Goal: Task Accomplishment & Management: Manage account settings

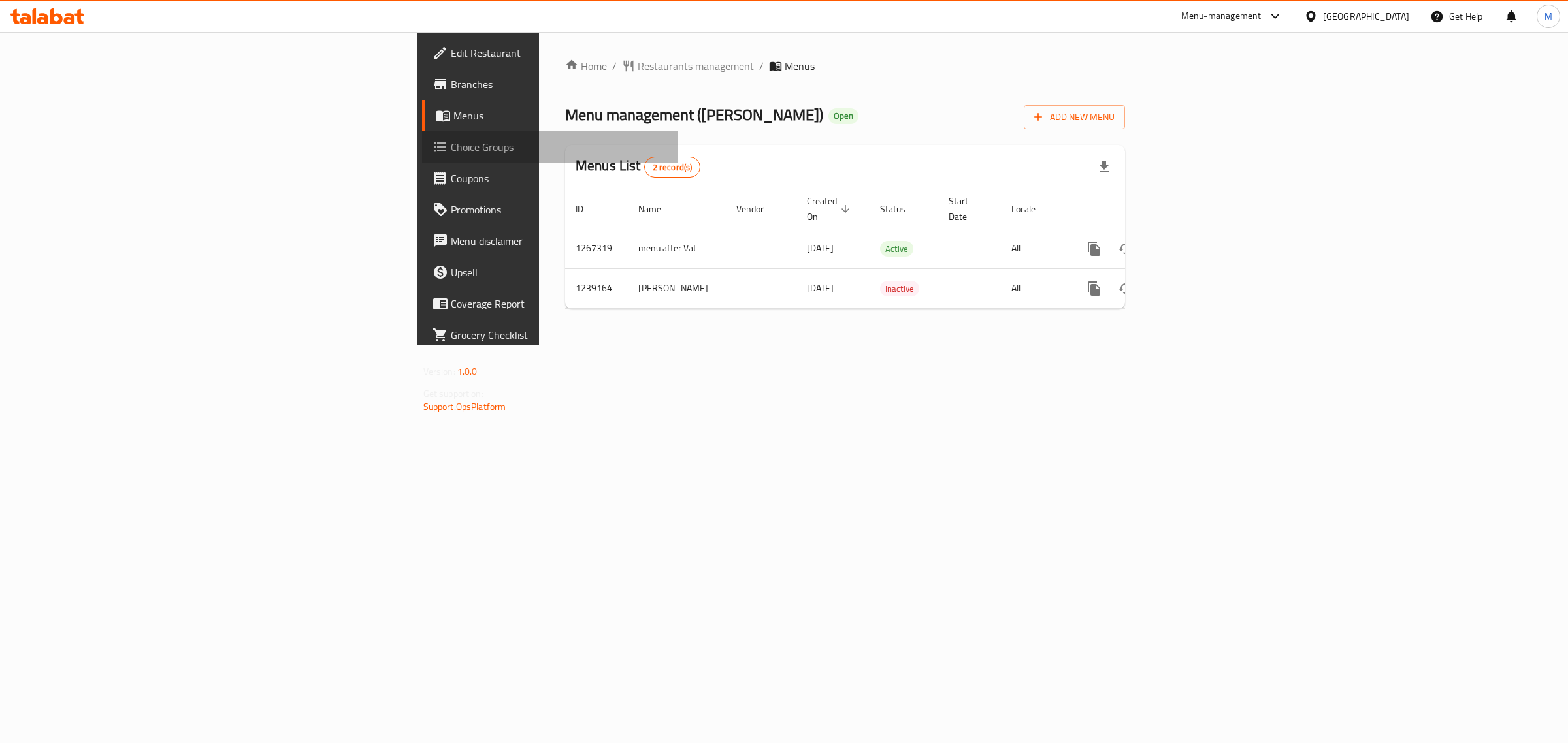
click at [451, 147] on span "Choice Groups" at bounding box center [559, 147] width 218 height 16
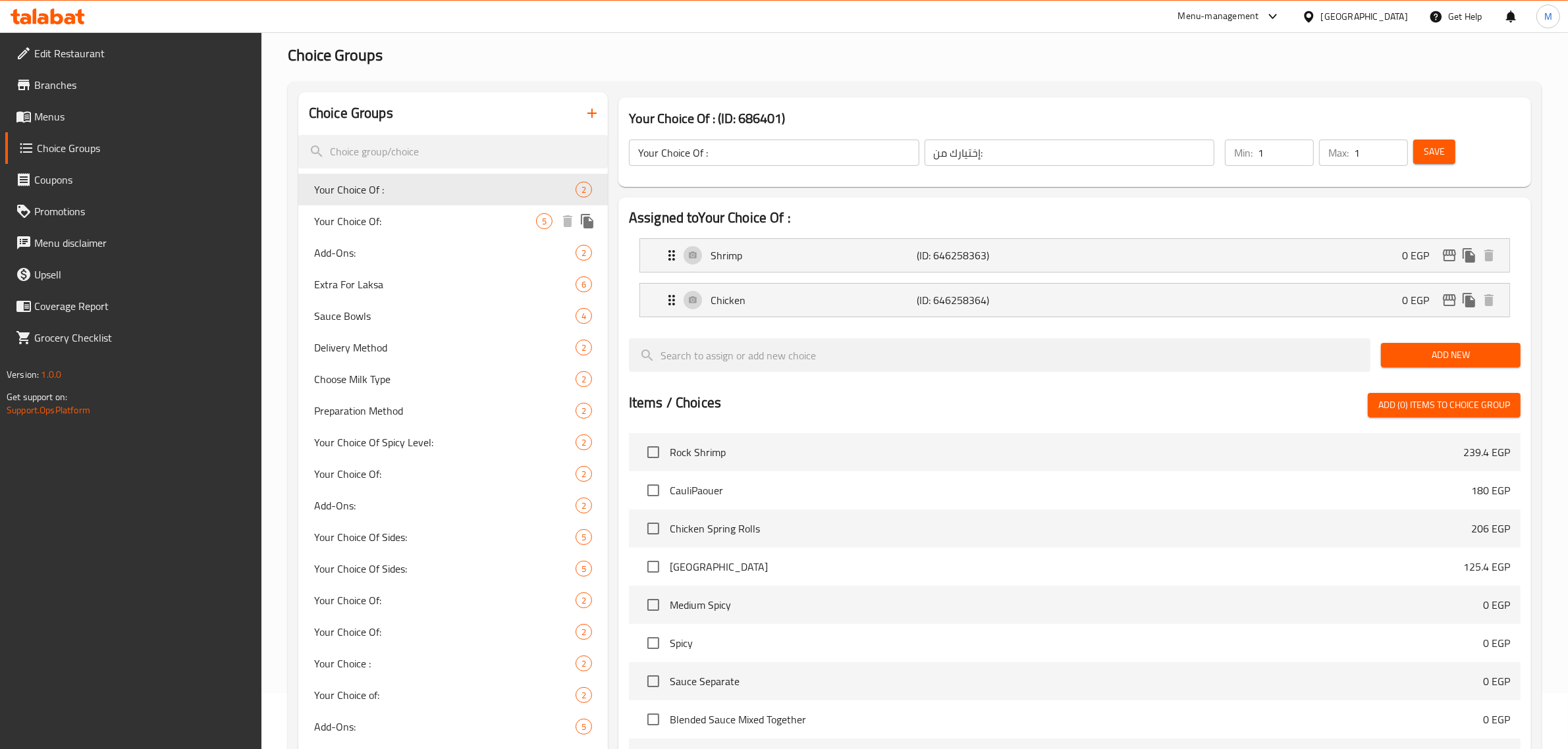
scroll to position [83, 0]
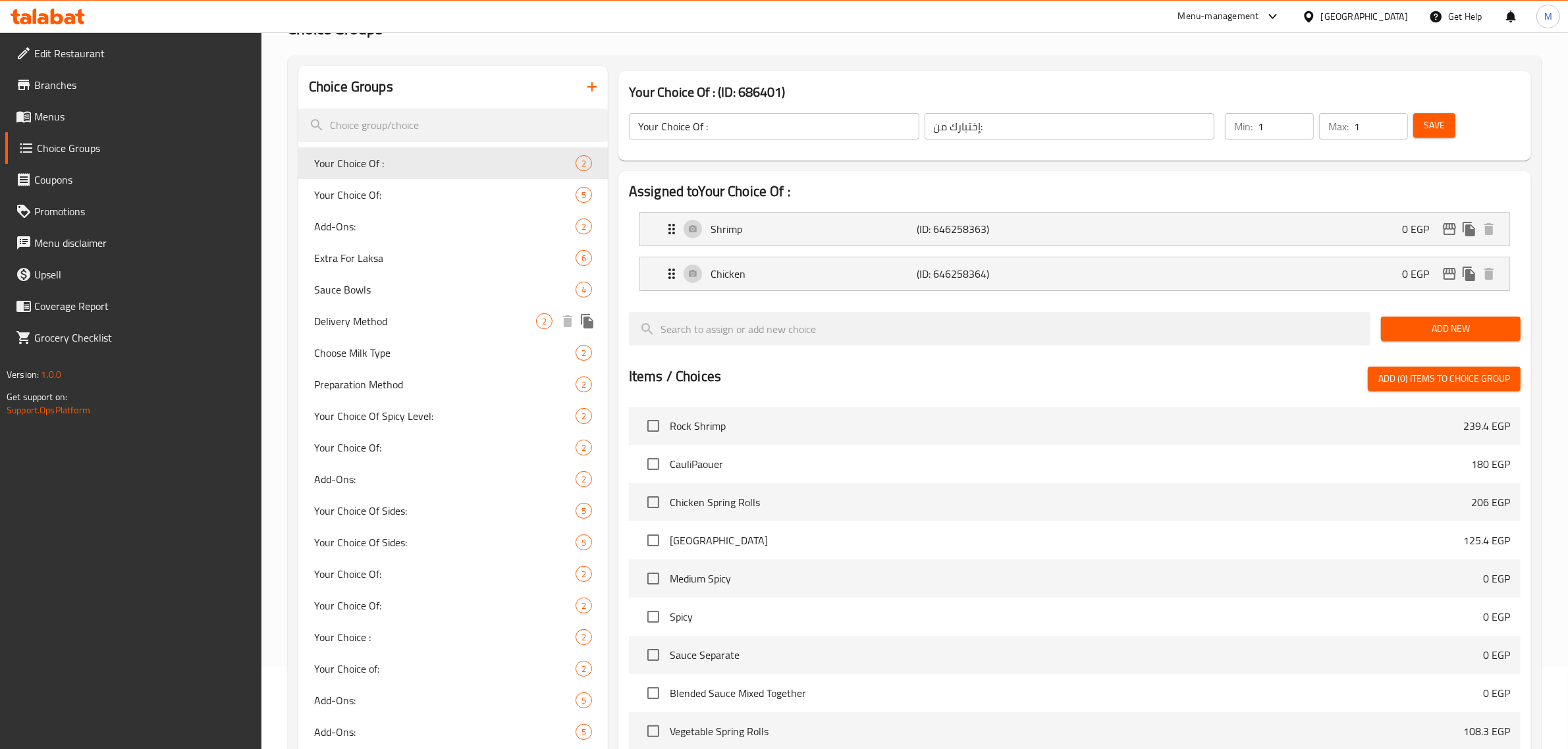
click at [413, 327] on span "Delivery Method" at bounding box center [425, 321] width 222 height 16
type input "Delivery Method"
type input "طريقة التوصيل"
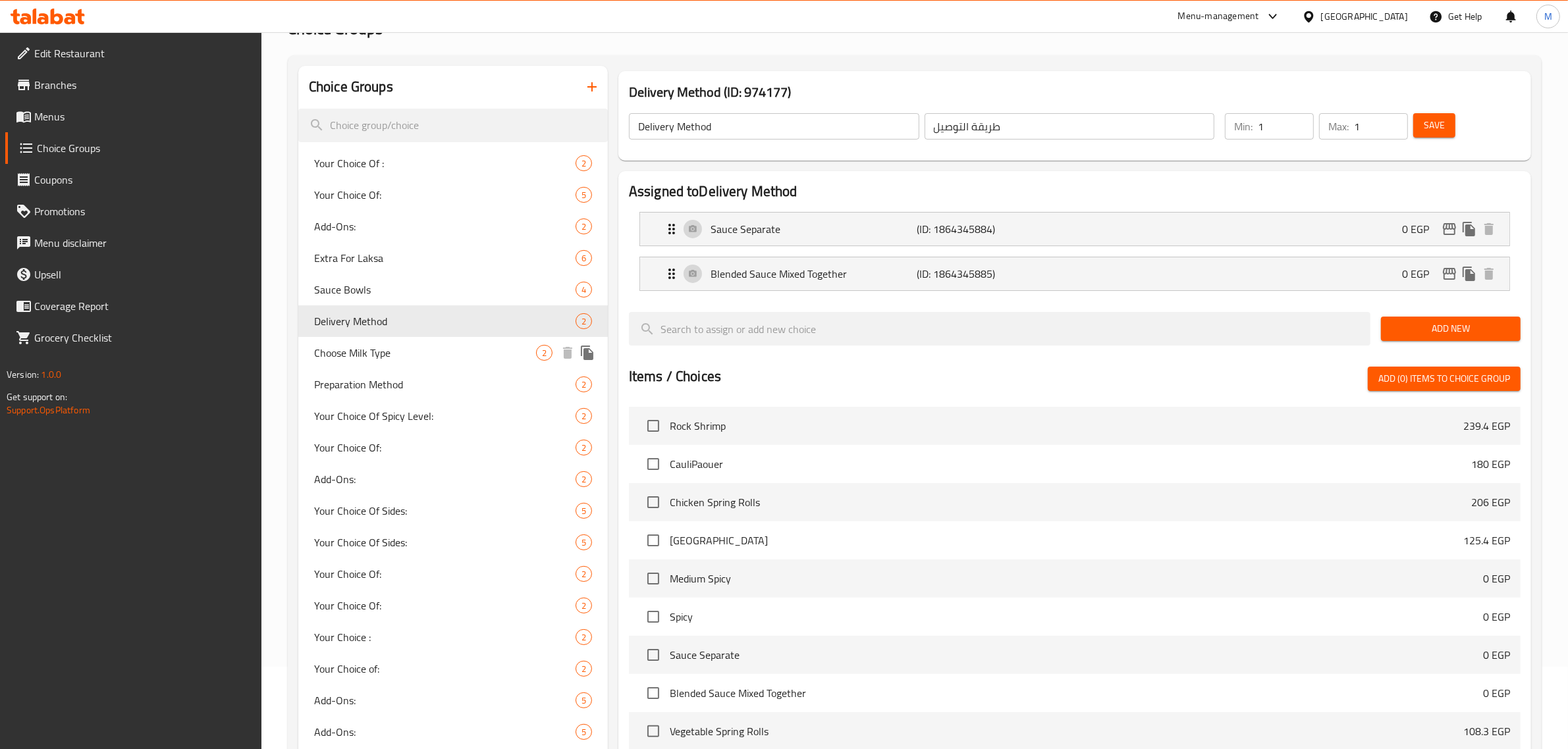
click at [416, 345] on span "Choose Milk Type" at bounding box center [425, 352] width 222 height 16
type input "Choose Milk Type"
type input "اختار نوع اللبن"
type input "0"
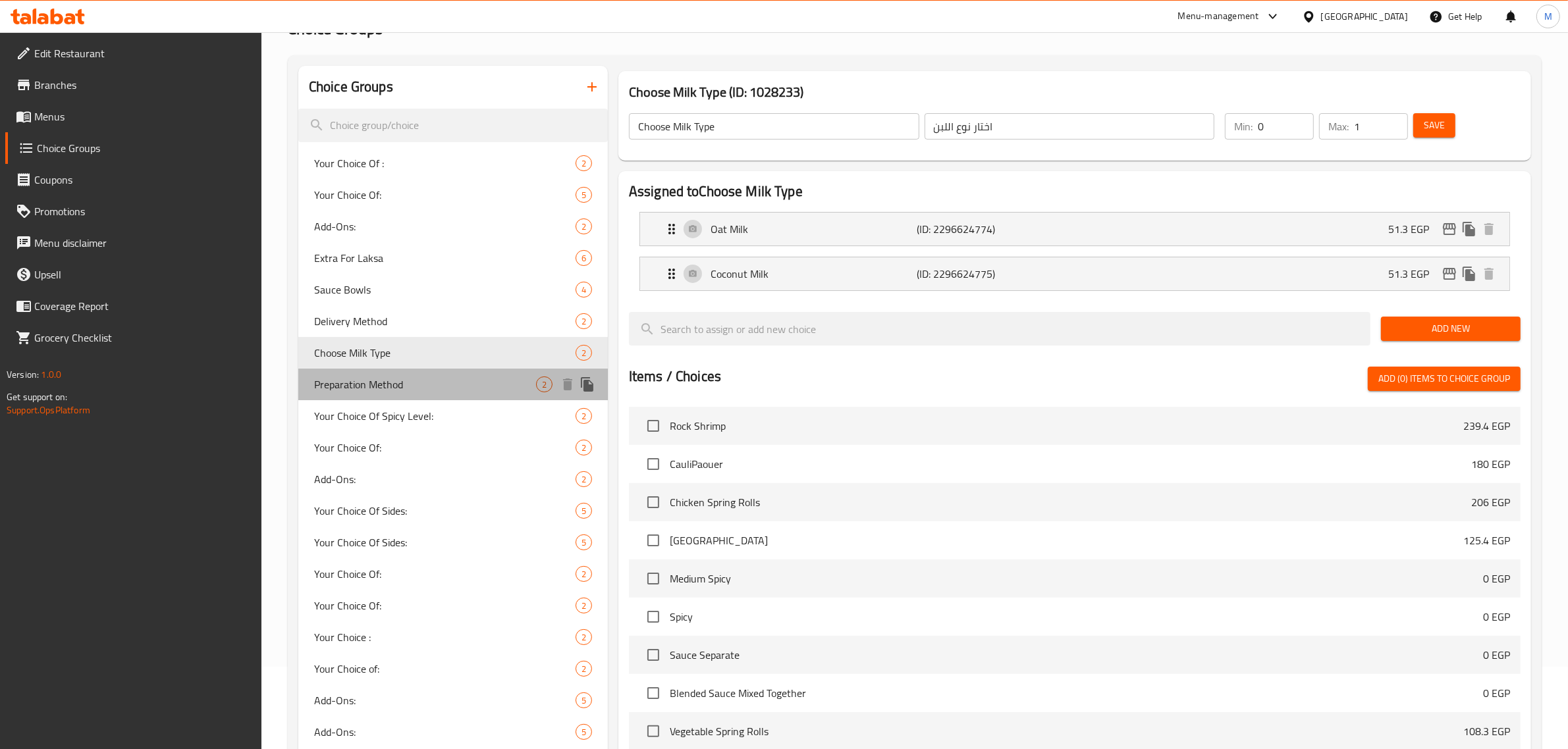
click at [410, 376] on span "Preparation Method" at bounding box center [425, 384] width 222 height 16
type input "Preparation Method"
type input "طريقة التحضير"
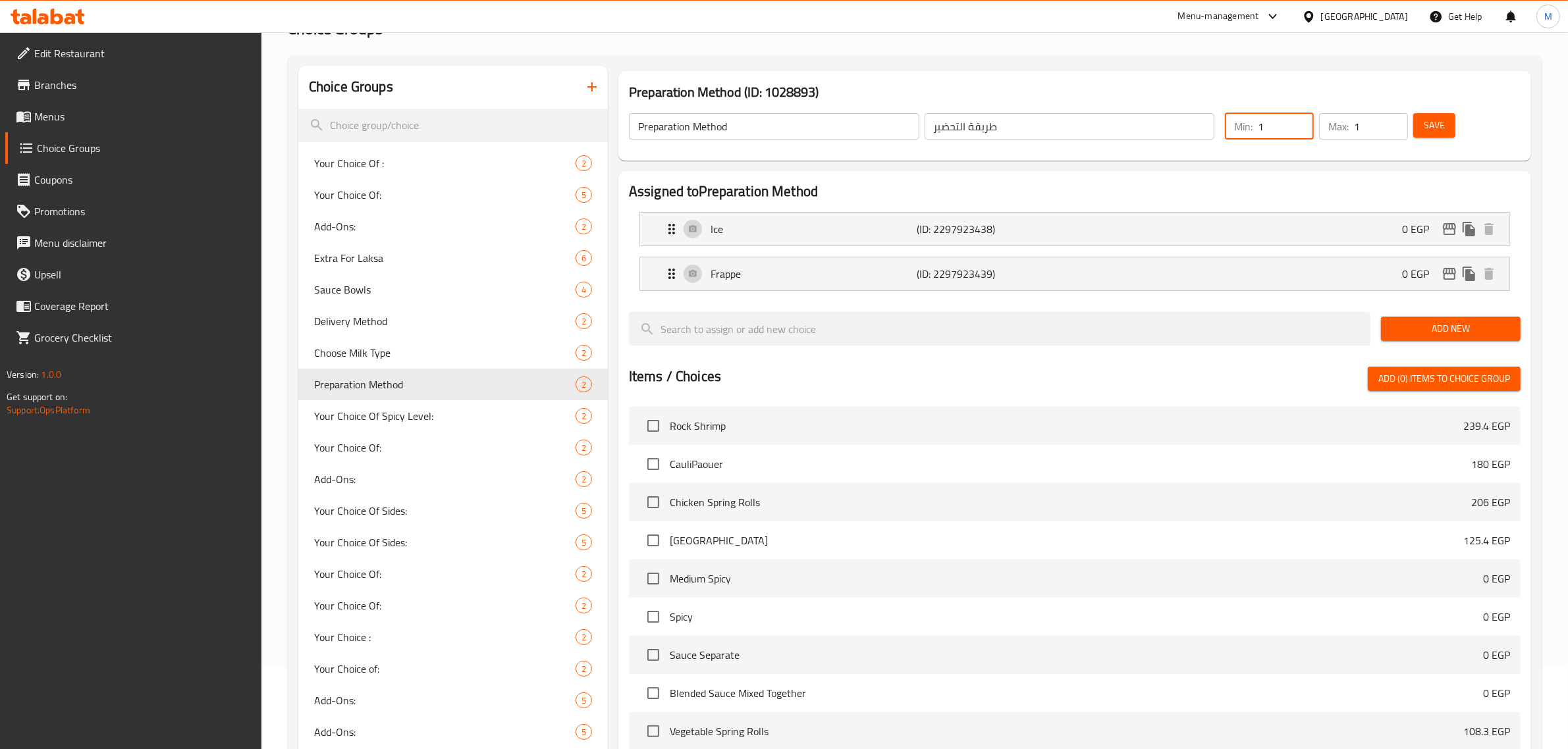
type input "1"
click at [1295, 119] on input "1" at bounding box center [1285, 126] width 56 height 26
click at [1429, 130] on span "Save" at bounding box center [1434, 125] width 21 height 17
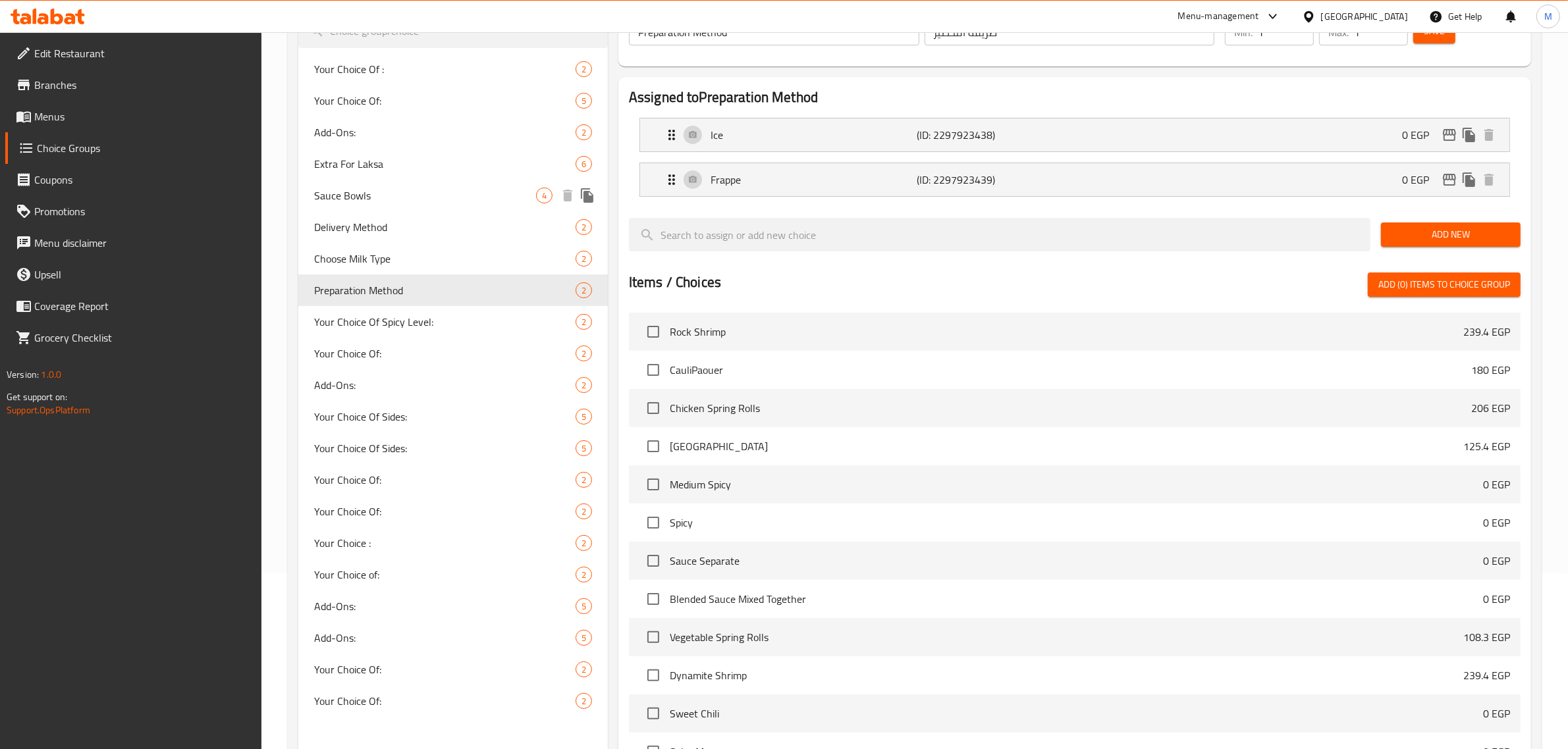
scroll to position [0, 0]
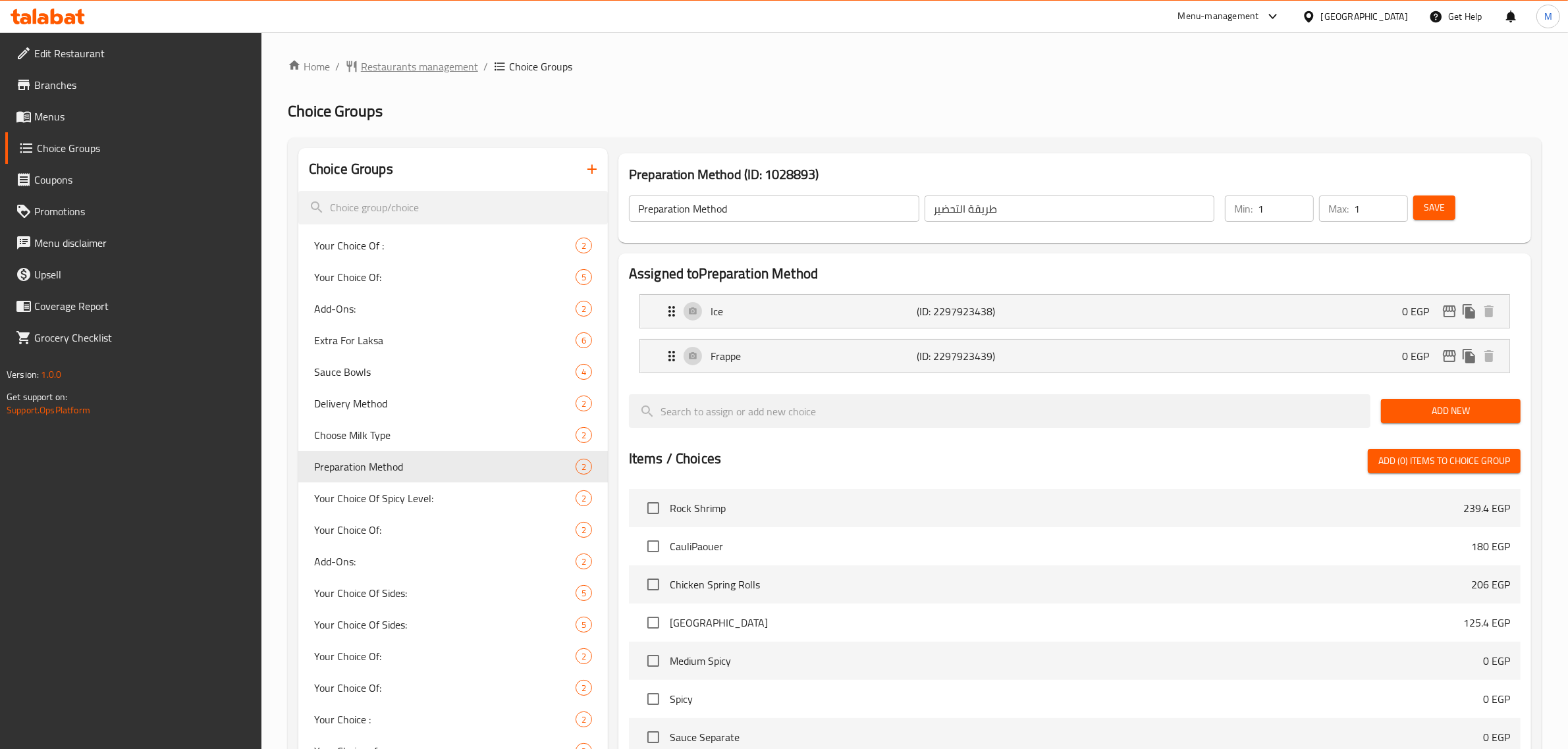
click at [389, 65] on span "Restaurants management" at bounding box center [419, 66] width 117 height 16
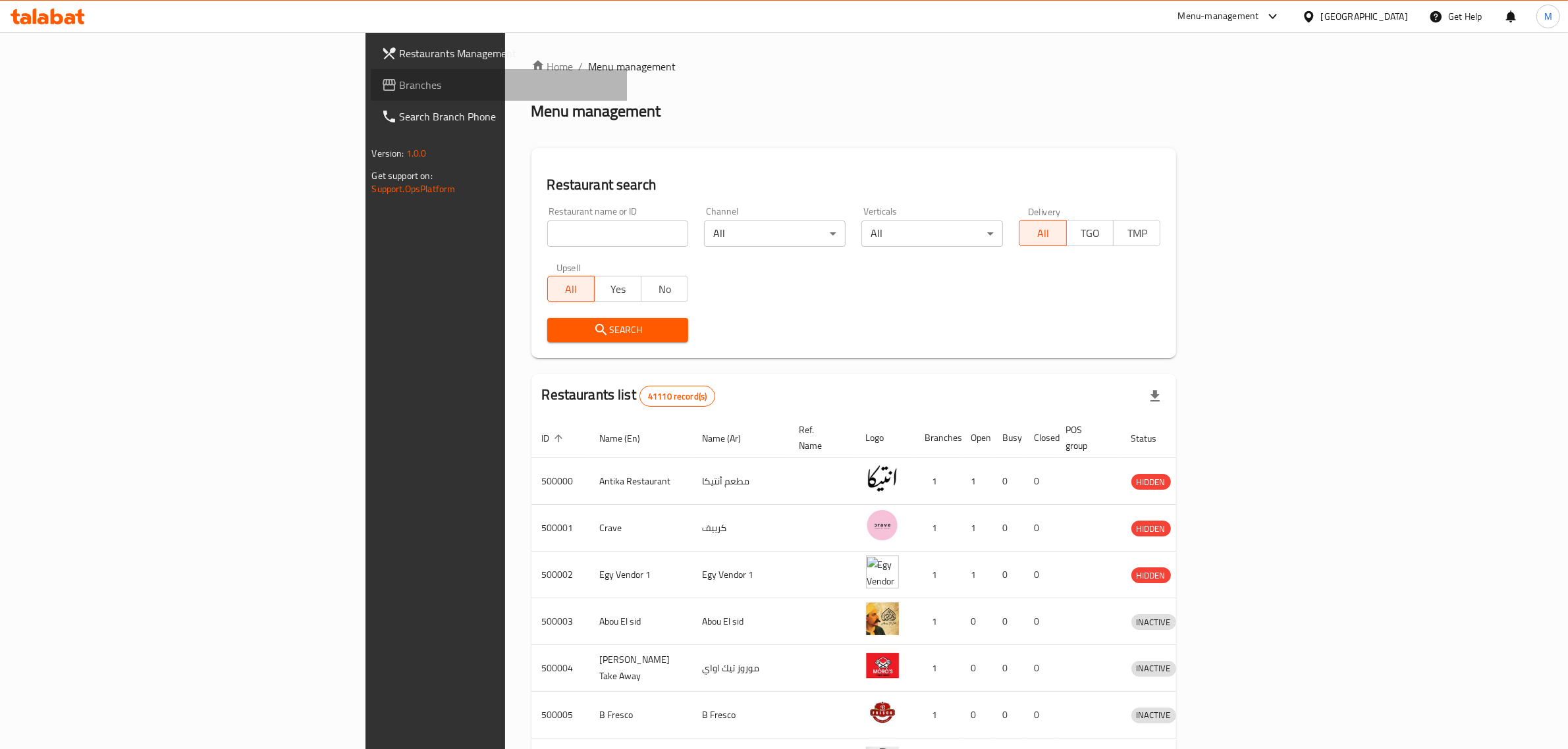
click at [400, 84] on span "Branches" at bounding box center [508, 85] width 217 height 16
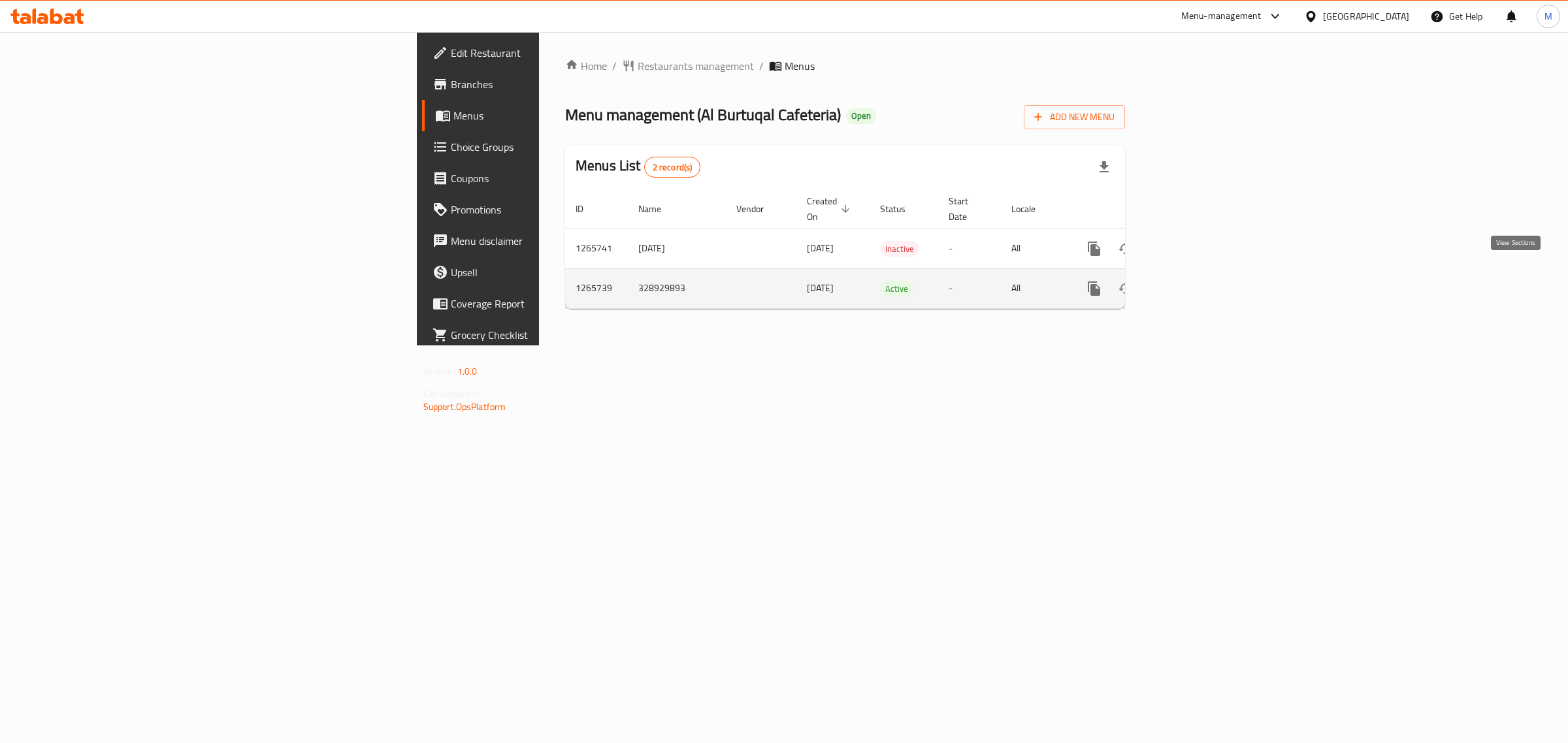
click at [1196, 281] on icon "enhanced table" at bounding box center [1188, 289] width 16 height 16
